Goal: Task Accomplishment & Management: Complete application form

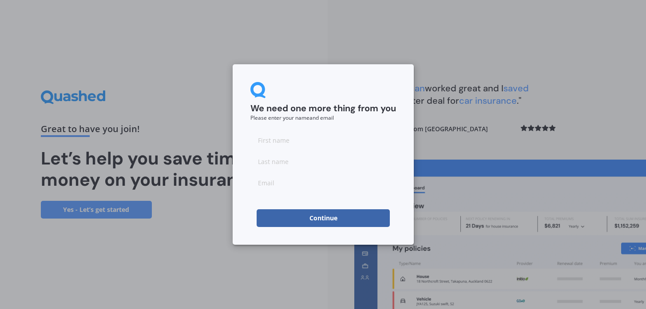
click at [140, 2] on div "We need one more thing from you Please enter your name and email Continue" at bounding box center [323, 154] width 646 height 309
